Goal: Task Accomplishment & Management: Manage account settings

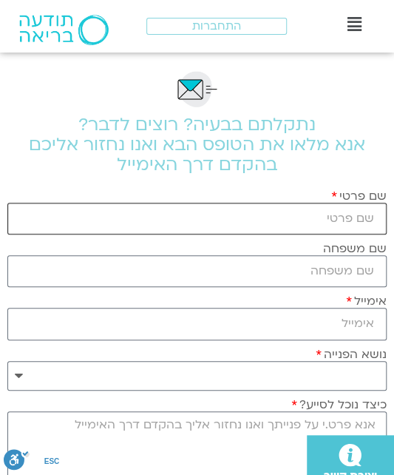
click at [317, 212] on input "שם פרטי" at bounding box center [197, 219] width 380 height 32
type input "בתיה"
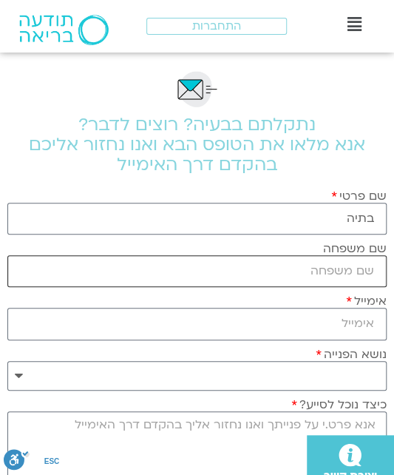
click at [325, 265] on input "שם משפחה" at bounding box center [197, 271] width 380 height 32
type input "סיגל"
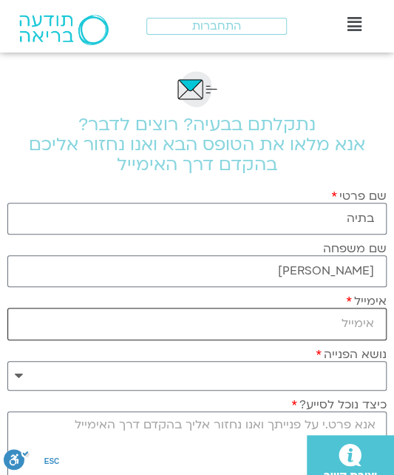
click at [257, 318] on input "אימייל" at bounding box center [197, 324] width 380 height 32
type input "batia@watsu-ways.co.il"
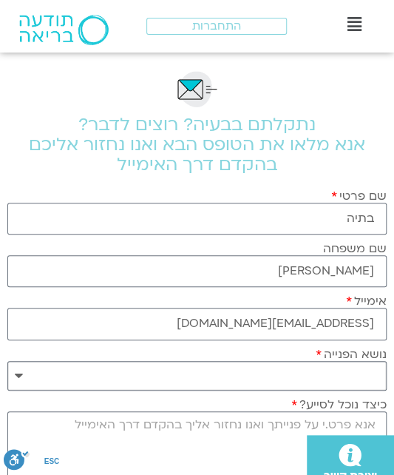
click at [243, 371] on select "**********" at bounding box center [197, 376] width 380 height 30
select select "**********"
click at [7, 361] on select "**********" at bounding box center [197, 376] width 380 height 30
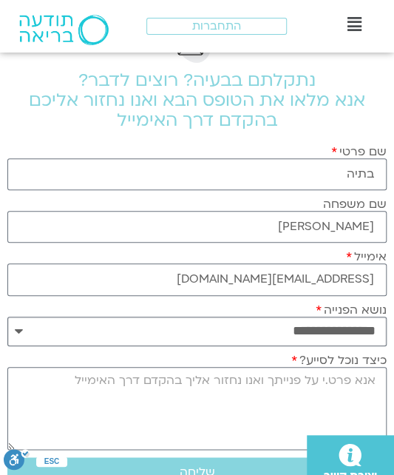
scroll to position [62, 0]
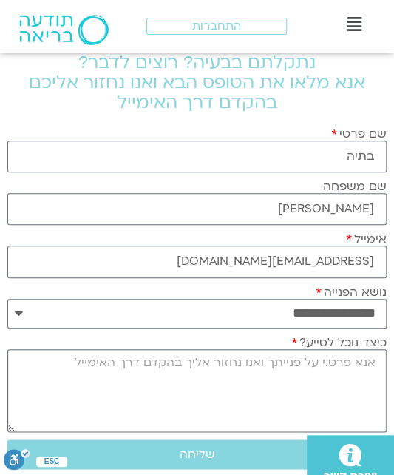
click at [290, 393] on textarea "כיצד נוכל לסייע?" at bounding box center [197, 391] width 380 height 84
type textarea "א"
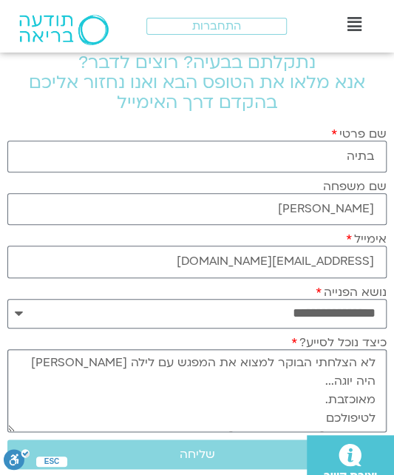
scroll to position [84, 0]
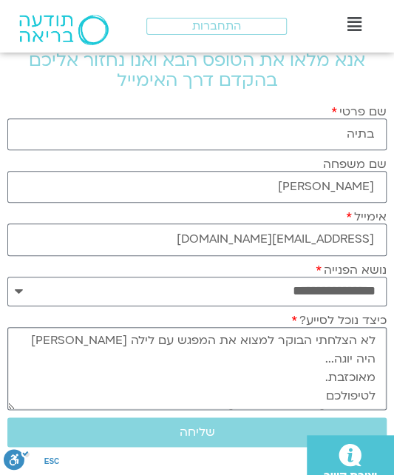
click at [46, 338] on textarea "לא הצלחתי הבוקר למצוא את המפגש עם לילה קמחי היה יוגה... מאוכזבת. לטיפולכם תודה …" at bounding box center [197, 369] width 380 height 84
type textarea "לא הצלחתי הבוקר למצוא את המפגש עם לילה קמחי היה יוגה... מאוכזבת. לטיפולכם תודה …"
click at [203, 435] on div ".st0{fill:#FFFFFF;} יצירת קשר" at bounding box center [195, 455] width 398 height 40
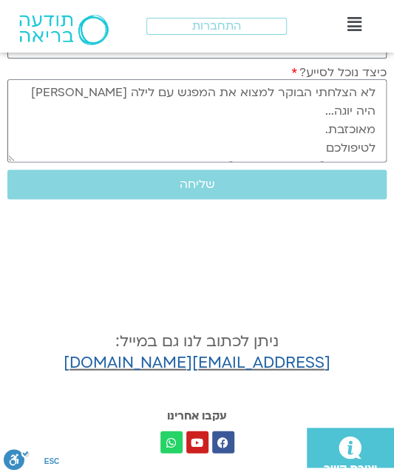
scroll to position [336, 0]
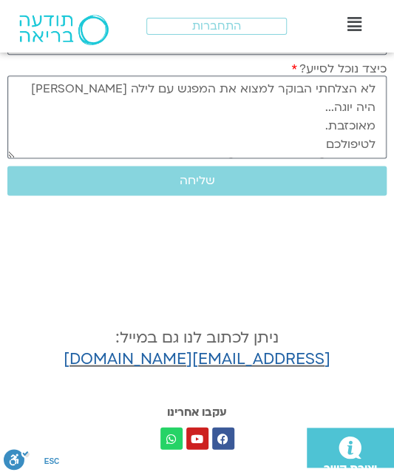
drag, startPoint x: 377, startPoint y: 81, endPoint x: 258, endPoint y: 149, distance: 137.9
click at [258, 149] on textarea "לא הצלחתי הבוקר למצוא את המפגש עם לילה קמחי היה יוגה... מאוכזבת. לטיפולכם תודה …" at bounding box center [197, 117] width 380 height 84
click at [184, 177] on span "שליחה" at bounding box center [198, 180] width 36 height 13
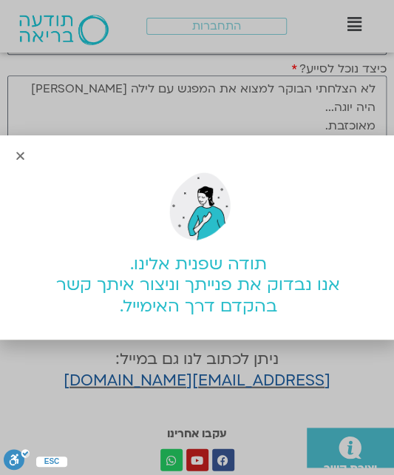
click at [204, 380] on div "תודה שפנית אלינו. אנו נבדוק את פנייתך וניצור איתך קשר בהקדם דרך האימייל." at bounding box center [197, 237] width 394 height 475
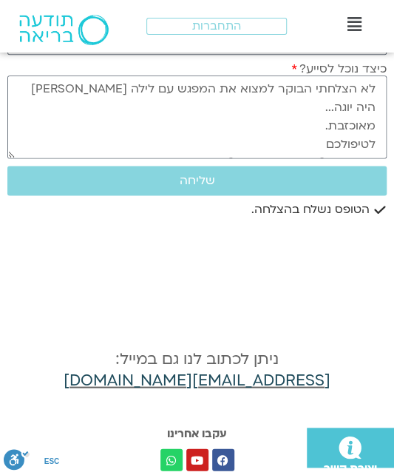
click at [204, 380] on link "support@mindfulspaceilhelp.freshdesk.com" at bounding box center [197, 379] width 267 height 21
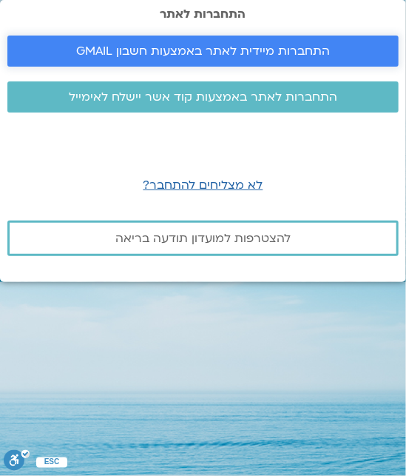
click at [190, 47] on span "התחברות מיידית לאתר באמצעות חשבון GMAIL" at bounding box center [203, 50] width 254 height 13
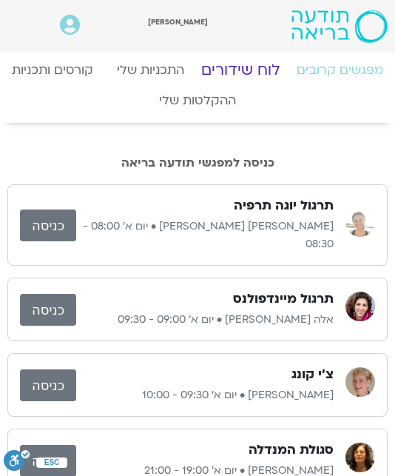
click at [242, 69] on link "לוח שידורים" at bounding box center [240, 70] width 107 height 36
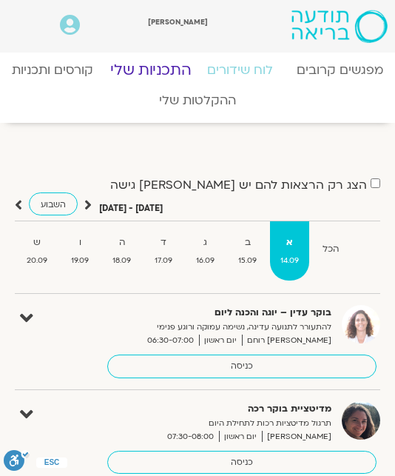
click at [146, 70] on link "התכניות שלי" at bounding box center [149, 70] width 109 height 36
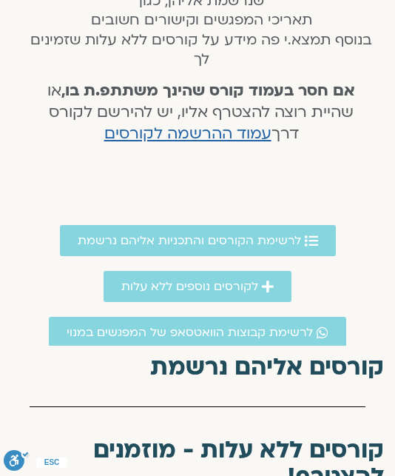
scroll to position [386, 0]
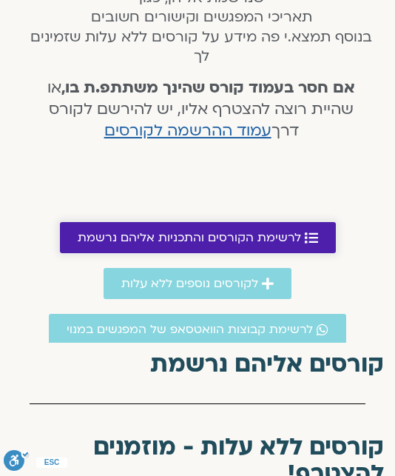
click at [198, 241] on span "לרשימת הקורסים והתכניות אליהם נרשמת" at bounding box center [190, 237] width 224 height 13
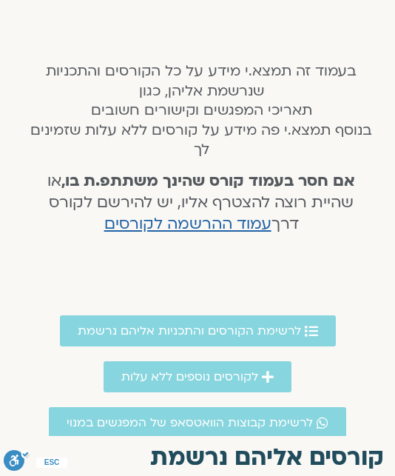
scroll to position [277, 0]
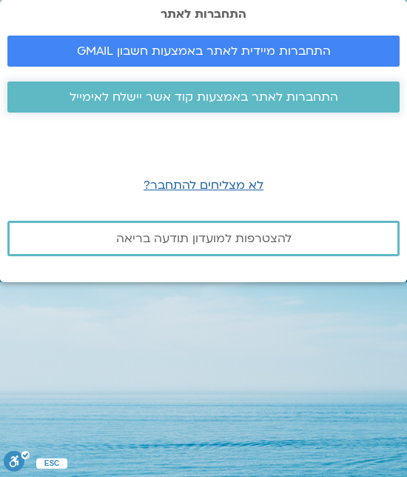
click at [217, 94] on span "התחברות לאתר באמצעות קוד אשר יישלח לאימייל" at bounding box center [204, 96] width 269 height 13
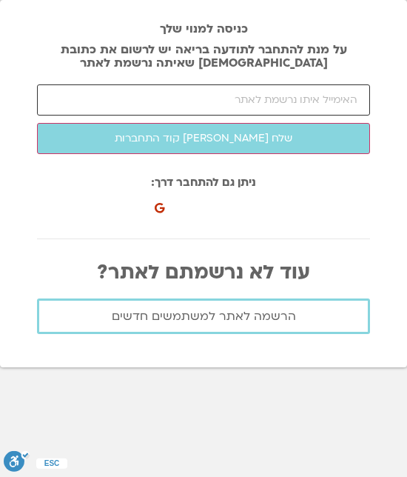
click at [235, 101] on input "email" at bounding box center [203, 99] width 333 height 31
type input "[EMAIL_ADDRESS][DOMAIN_NAME]"
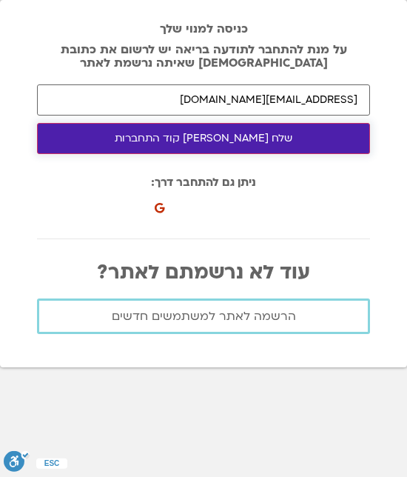
click at [208, 138] on button "שלח לי קוד התחברות" at bounding box center [203, 138] width 333 height 31
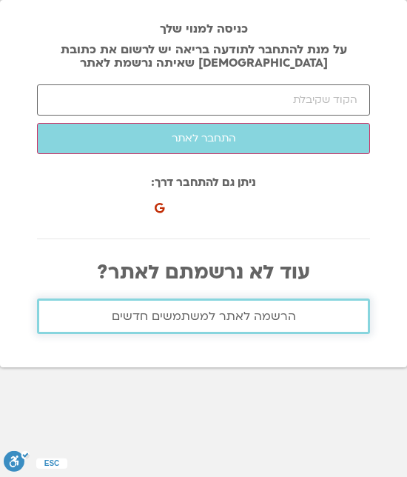
click at [211, 313] on span "הרשמה לאתר למשתמשים חדשים" at bounding box center [204, 315] width 184 height 13
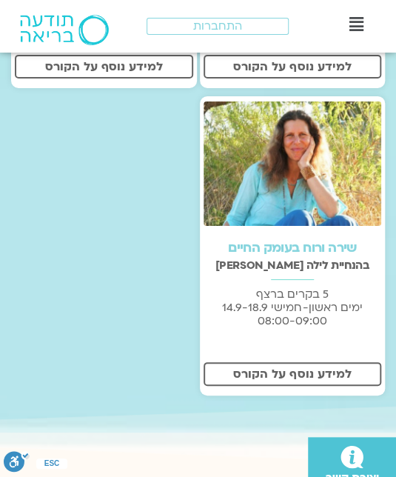
scroll to position [1022, 0]
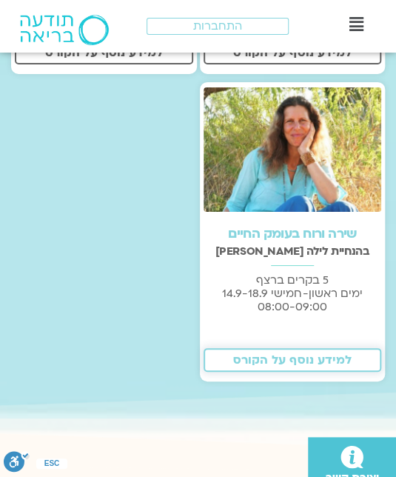
click at [302, 353] on span "למידע נוסף על הקורס" at bounding box center [292, 359] width 118 height 13
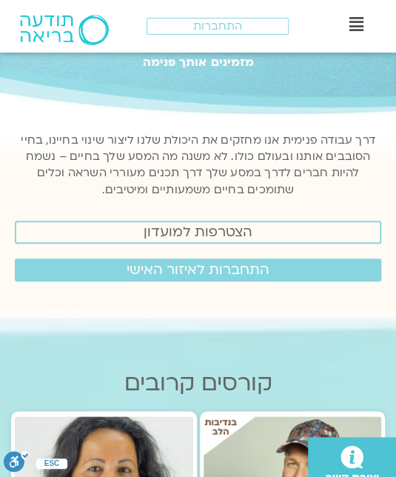
scroll to position [0, 0]
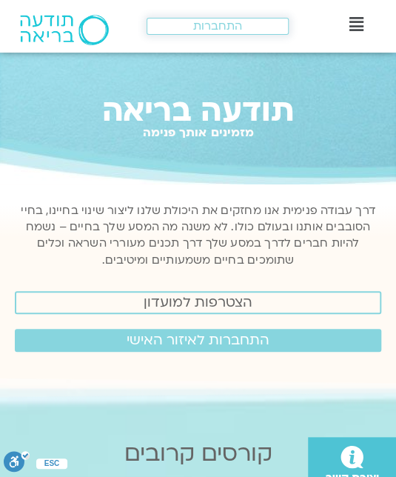
click at [225, 21] on span "התחברות" at bounding box center [217, 26] width 49 height 13
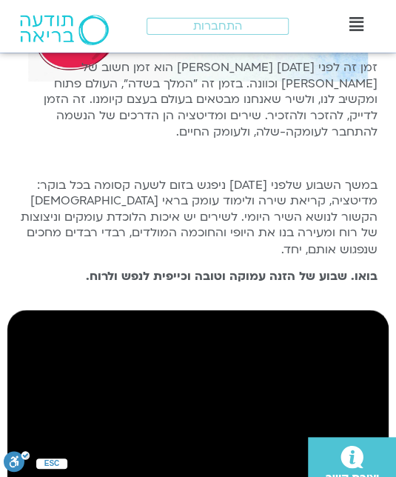
scroll to position [315, 0]
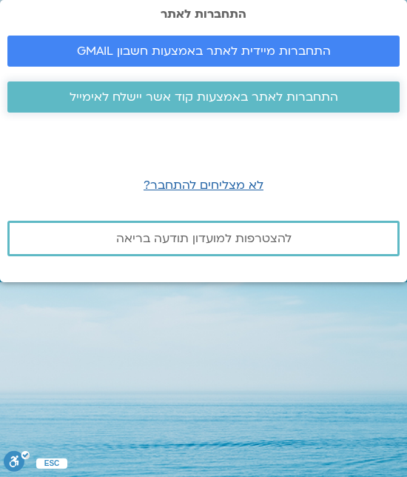
click at [204, 98] on span "התחברות לאתר באמצעות קוד אשר יישלח לאימייל" at bounding box center [204, 96] width 269 height 13
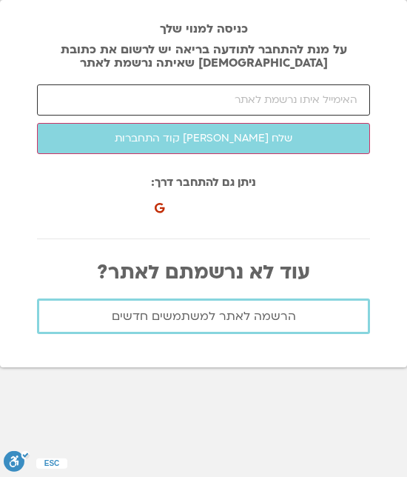
drag, startPoint x: 0, startPoint y: 0, endPoint x: 204, endPoint y: 98, distance: 226.4
click at [204, 98] on input "email" at bounding box center [203, 99] width 333 height 31
type input "batia@watsu-ways.co.il"
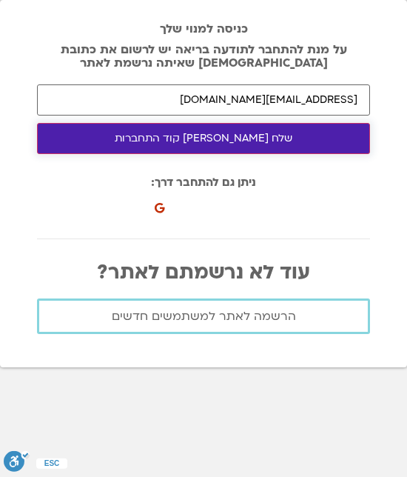
click at [207, 135] on button "שלח לי קוד התחברות" at bounding box center [203, 138] width 333 height 31
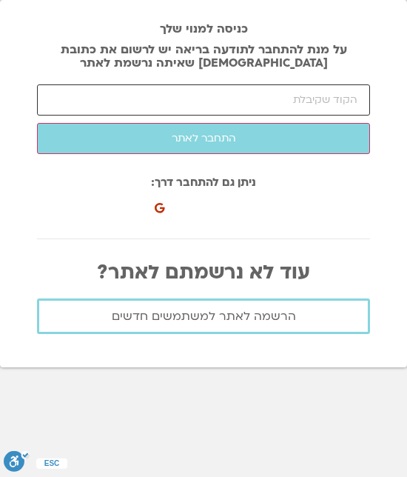
click at [266, 110] on input "number" at bounding box center [203, 99] width 333 height 31
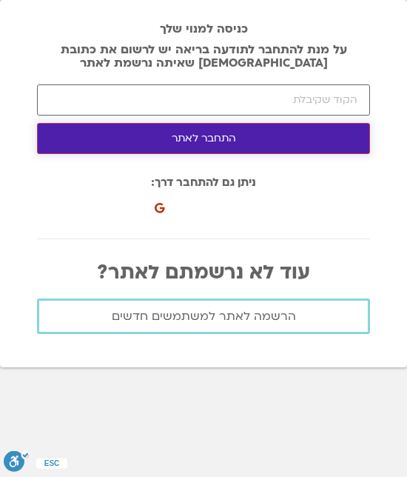
click at [221, 135] on button "התחבר לאתר" at bounding box center [203, 138] width 333 height 31
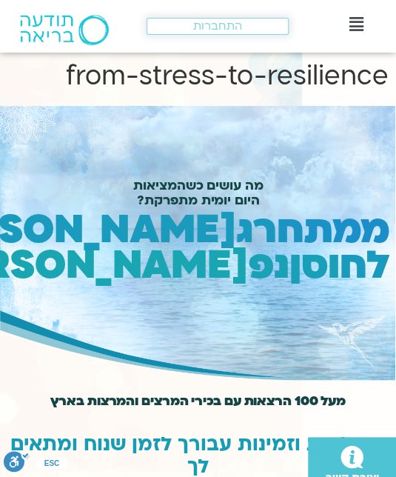
click at [201, 27] on span "התחברות" at bounding box center [217, 26] width 49 height 13
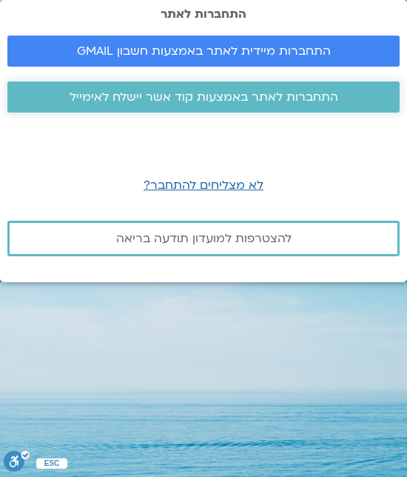
click at [201, 101] on span "התחברות לאתר באמצעות קוד אשר יישלח לאימייל" at bounding box center [204, 96] width 269 height 13
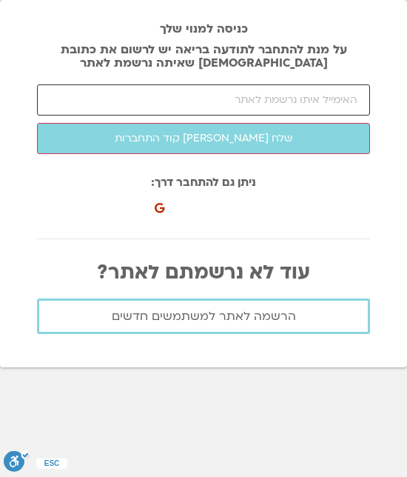
click at [216, 101] on input "email" at bounding box center [203, 99] width 333 height 31
type input "[EMAIL_ADDRESS][DOMAIN_NAME]"
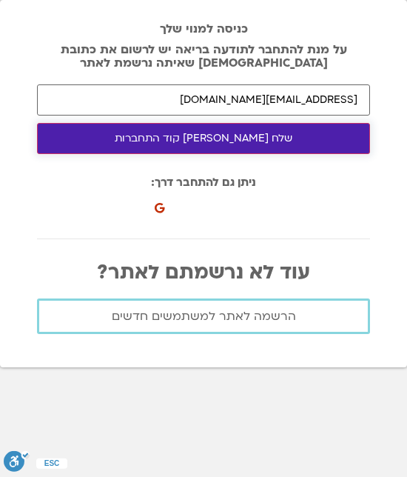
click at [189, 138] on button "שלח [PERSON_NAME] קוד התחברות" at bounding box center [203, 138] width 333 height 31
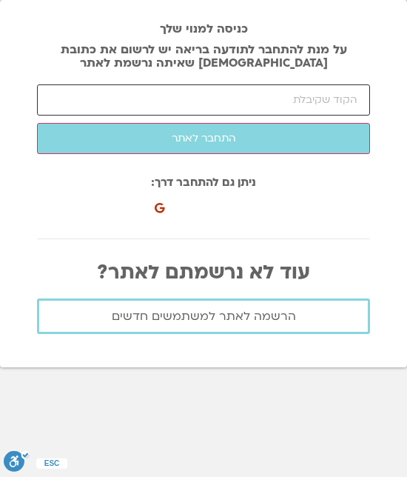
click at [246, 101] on input "number" at bounding box center [203, 99] width 333 height 31
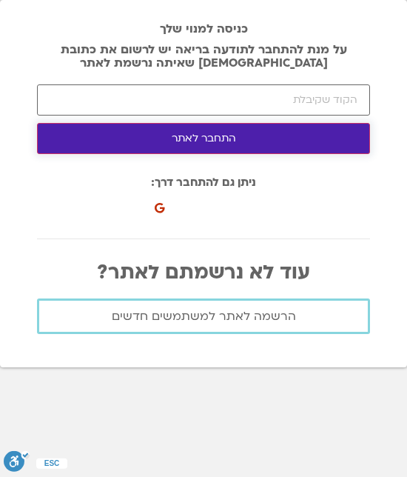
click at [230, 131] on button "התחבר לאתר" at bounding box center [203, 138] width 333 height 31
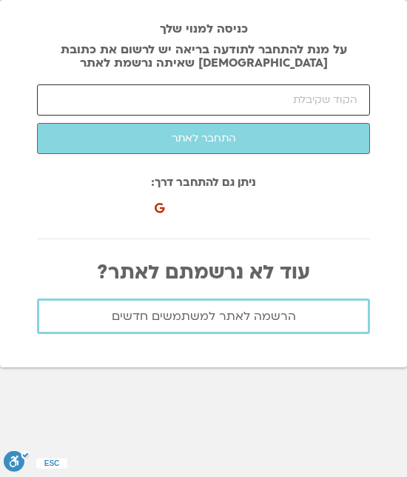
click at [284, 100] on input "number" at bounding box center [203, 99] width 333 height 31
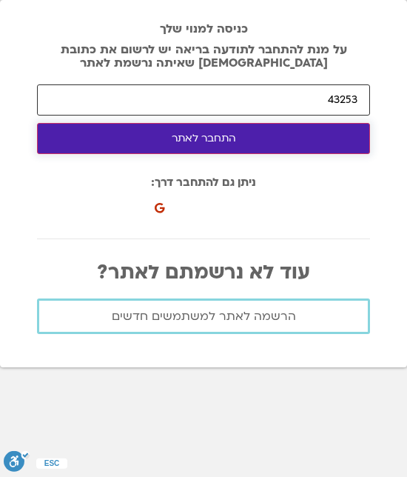
type input "43253"
click at [224, 138] on button "התחבר לאתר" at bounding box center [203, 138] width 333 height 31
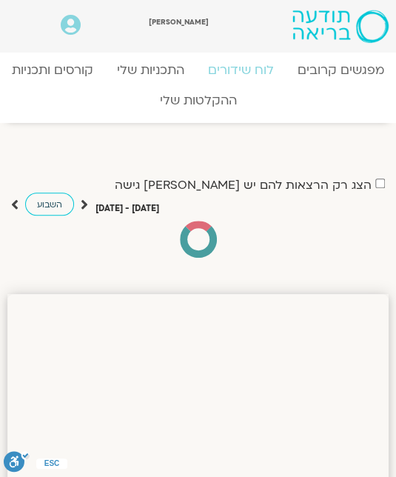
click at [58, 204] on span "השבוע" at bounding box center [49, 204] width 25 height 11
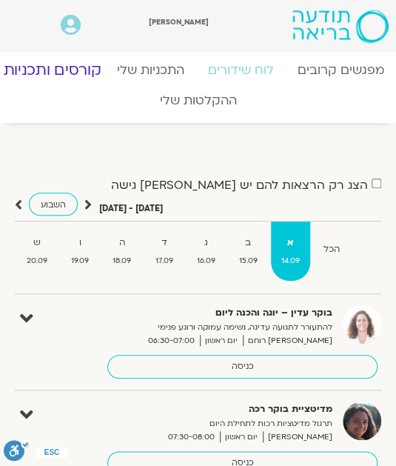
click at [70, 70] on link "קורסים ותכניות" at bounding box center [53, 70] width 126 height 36
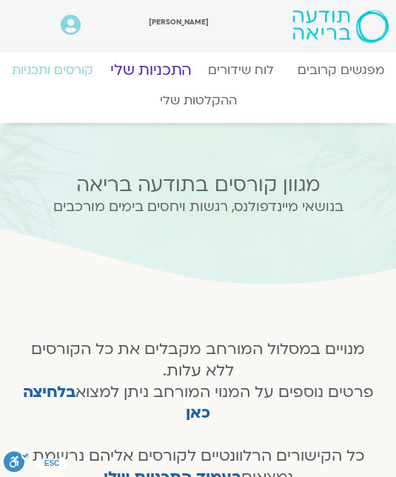
click at [161, 73] on link "התכניות שלי" at bounding box center [151, 70] width 110 height 36
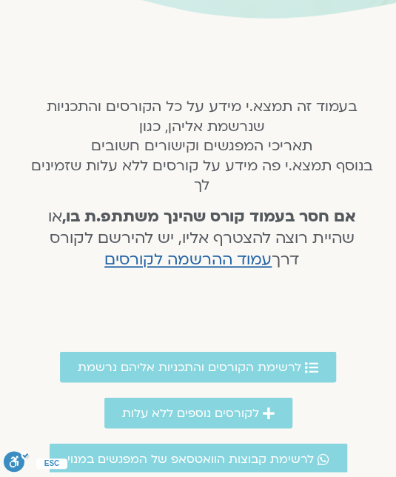
scroll to position [270, 0]
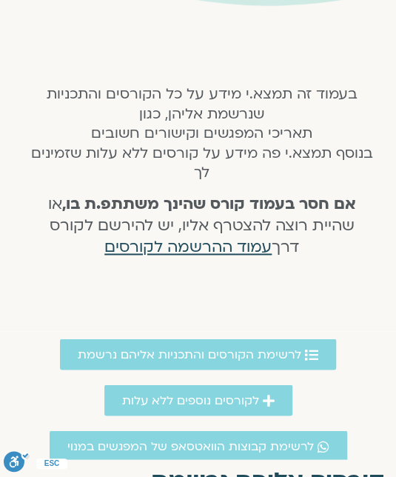
click at [206, 251] on span "עמוד ההרשמה לקורסים" at bounding box center [187, 246] width 167 height 21
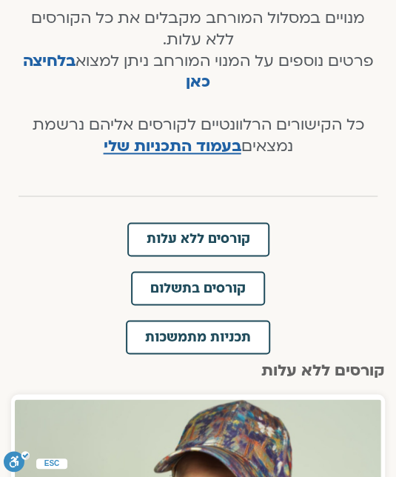
scroll to position [344, 0]
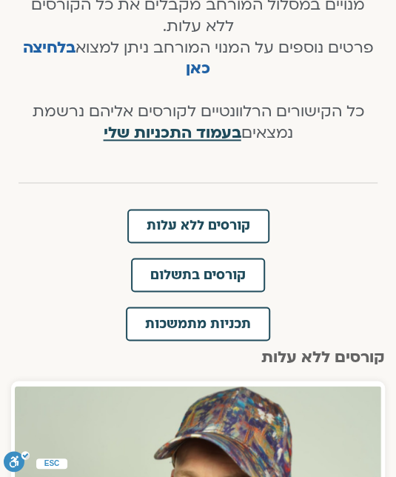
click at [201, 132] on span "בעמוד התכניות שלי" at bounding box center [173, 132] width 138 height 21
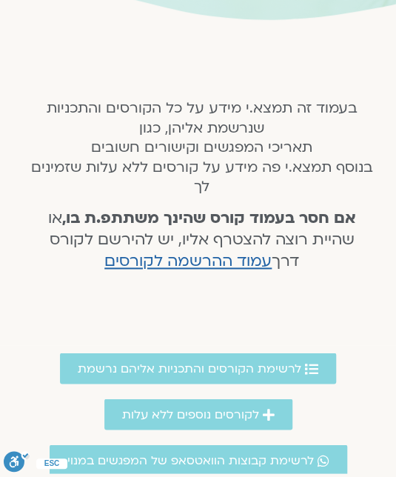
scroll to position [257, 0]
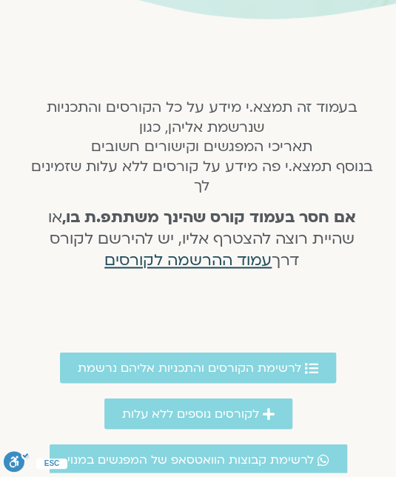
click at [209, 261] on span "עמוד ההרשמה לקורסים" at bounding box center [187, 259] width 167 height 21
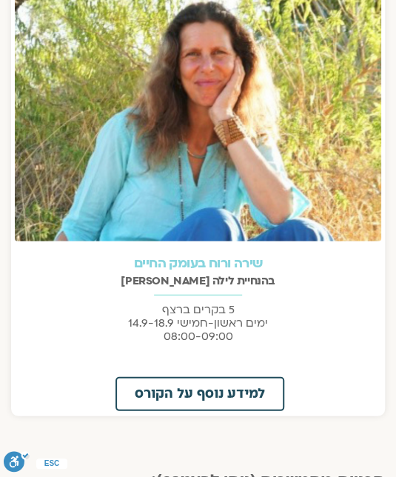
scroll to position [2969, 0]
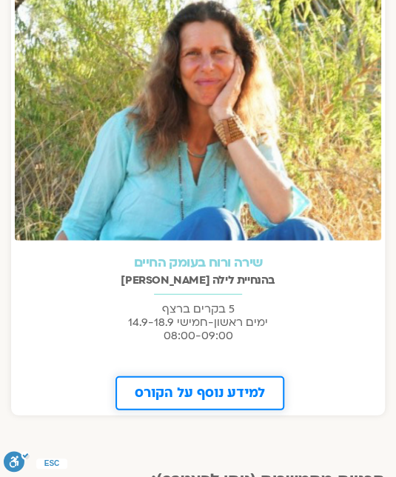
click at [205, 389] on span "למידע נוסף על הקורס" at bounding box center [200, 392] width 130 height 13
